Goal: Task Accomplishment & Management: Manage account settings

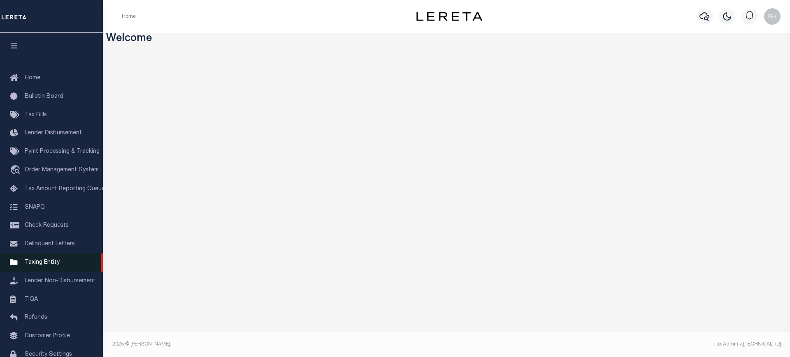
click at [52, 266] on span "Taxing Entity" at bounding box center [42, 263] width 35 height 6
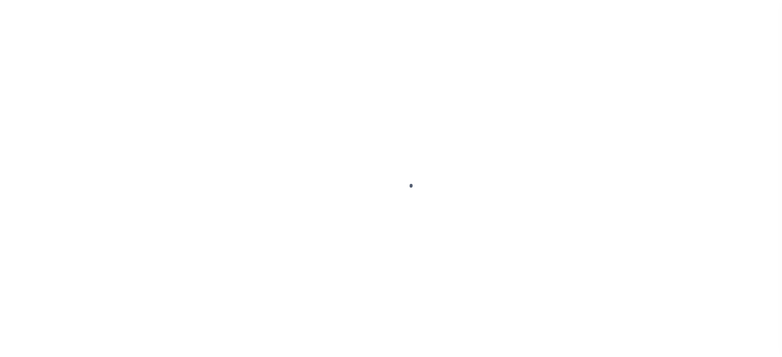
select select
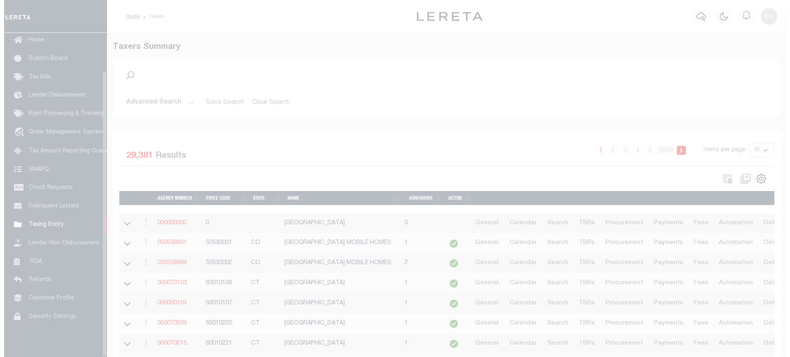
scroll to position [43, 0]
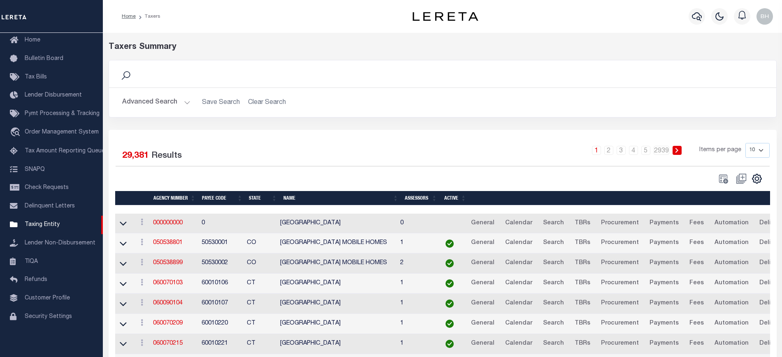
click at [157, 100] on button "Advanced Search" at bounding box center [156, 103] width 68 height 16
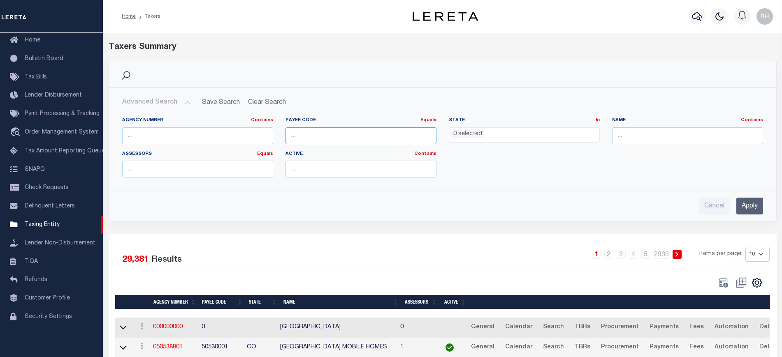
click at [300, 132] on input "number" at bounding box center [360, 136] width 151 height 17
paste input "5173000000"
type input "5173000000"
click at [752, 208] on input "Apply" at bounding box center [749, 206] width 27 height 17
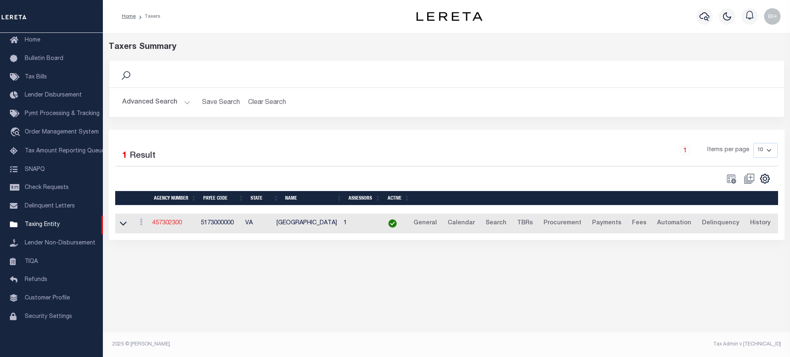
click at [171, 225] on link "457302300" at bounding box center [167, 223] width 30 height 6
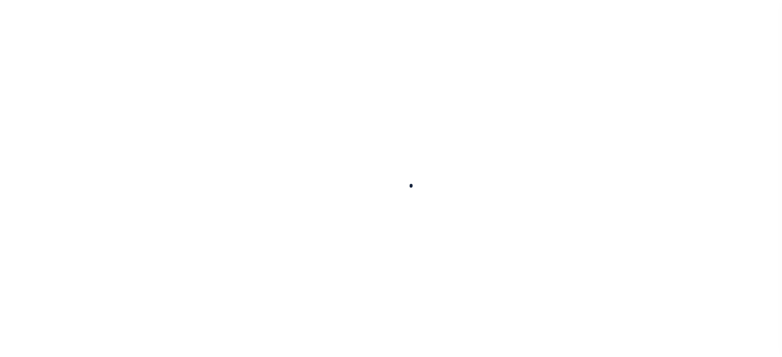
select select
checkbox input "false"
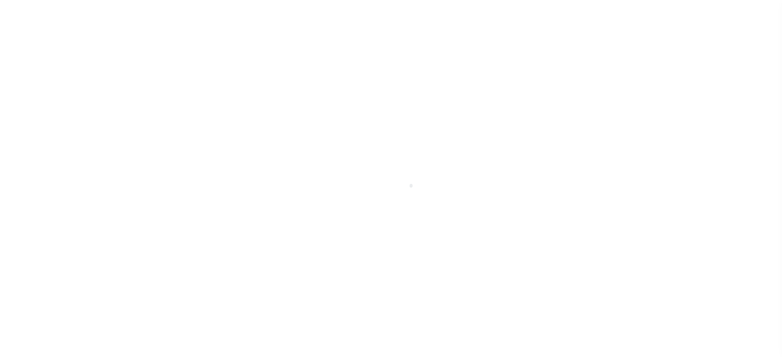
checkbox input "false"
type input "5173000000"
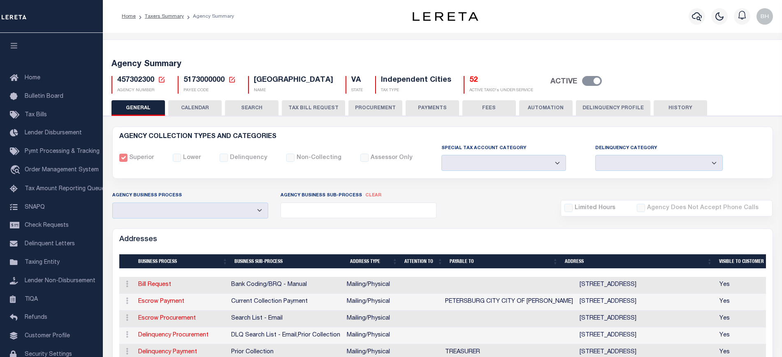
click at [191, 110] on button "CALENDAR" at bounding box center [194, 108] width 53 height 16
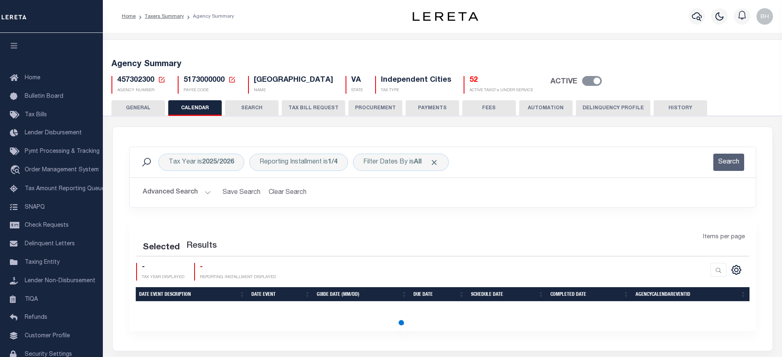
checkbox input "false"
type input "1"
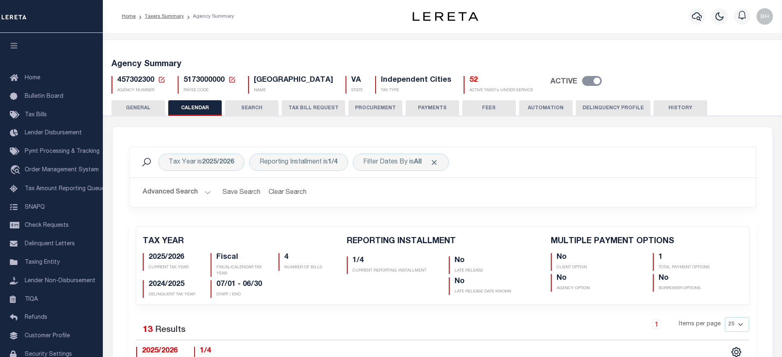
scroll to position [103, 0]
